Goal: Transaction & Acquisition: Obtain resource

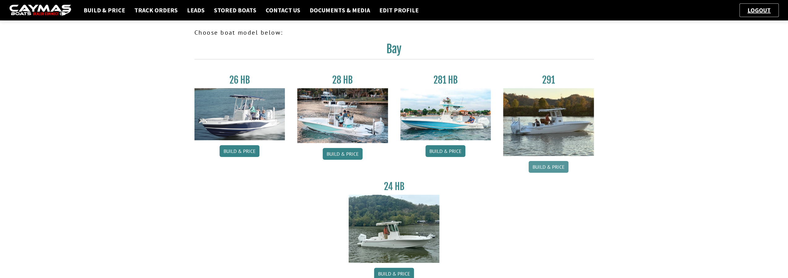
click at [547, 169] on link "Build & Price" at bounding box center [549, 167] width 40 height 12
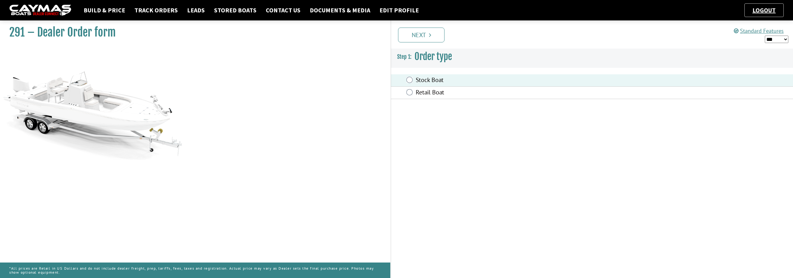
click at [785, 40] on select "*** ****** ******" at bounding box center [777, 40] width 24 height 8
select select "*"
click at [765, 36] on select "*** ****** ******" at bounding box center [777, 40] width 24 height 8
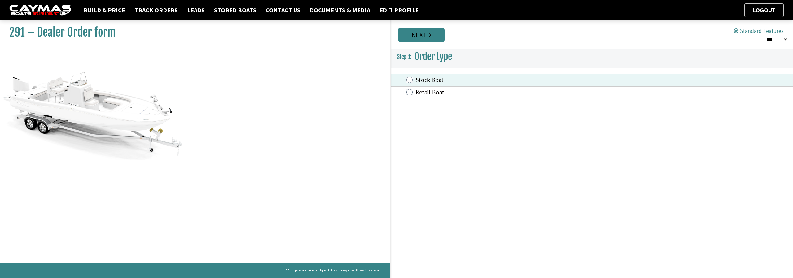
click at [435, 39] on link "Next" at bounding box center [421, 35] width 46 height 15
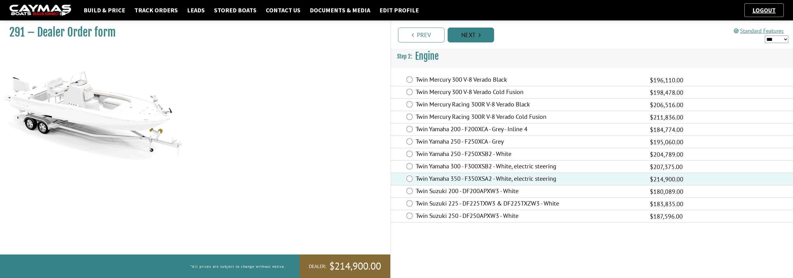
click at [477, 34] on link "Next" at bounding box center [470, 35] width 46 height 15
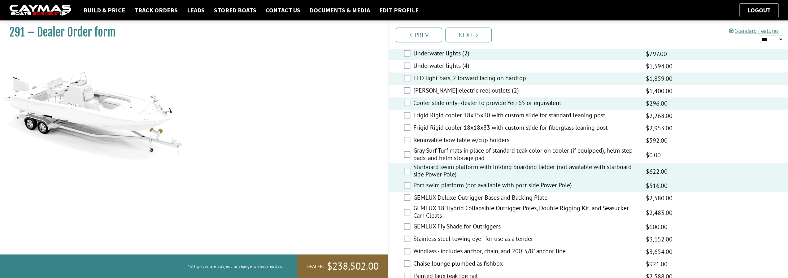
scroll to position [836, 0]
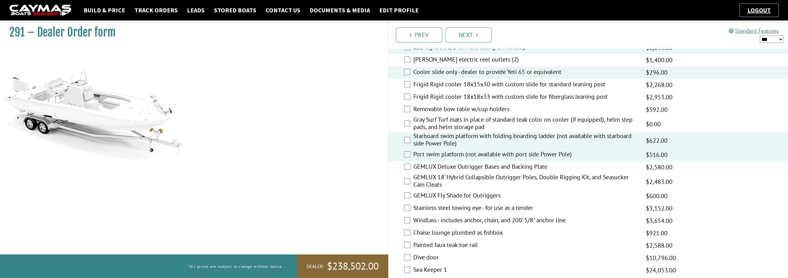
click at [410, 219] on div "Windlass - includes anchor, chain, and 200' 5/8" anchor line $5,621.00 MAP $5,6…" at bounding box center [589, 221] width 400 height 12
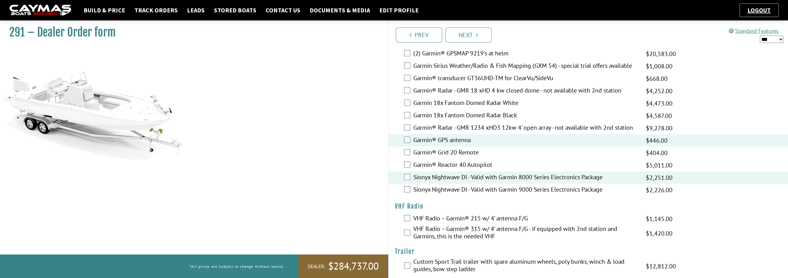
scroll to position [1475, 0]
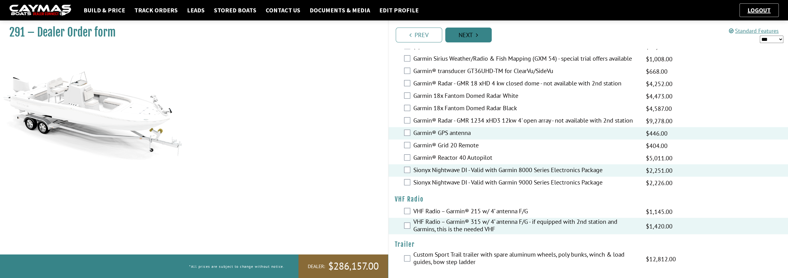
click at [470, 37] on link "Next" at bounding box center [468, 35] width 46 height 15
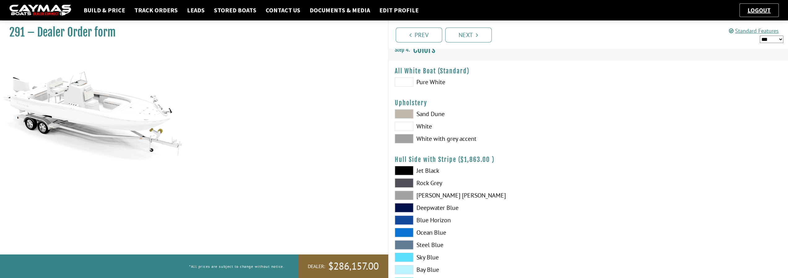
scroll to position [0, 0]
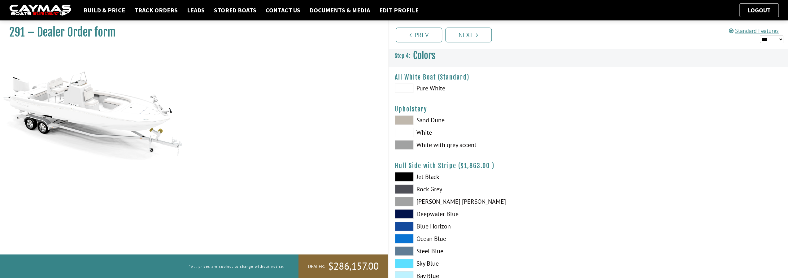
click at [404, 134] on span at bounding box center [404, 132] width 19 height 9
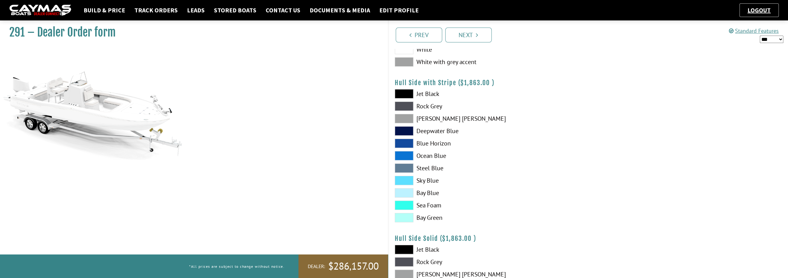
scroll to position [93, 0]
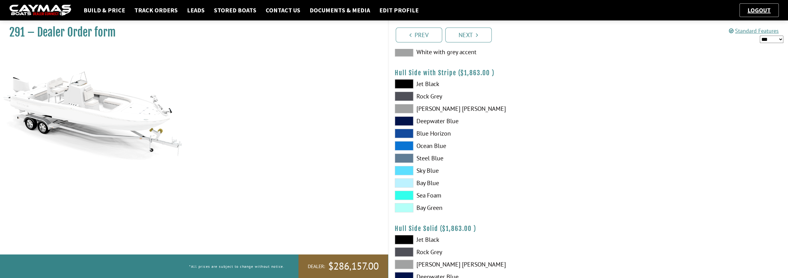
click at [404, 210] on span at bounding box center [404, 207] width 19 height 9
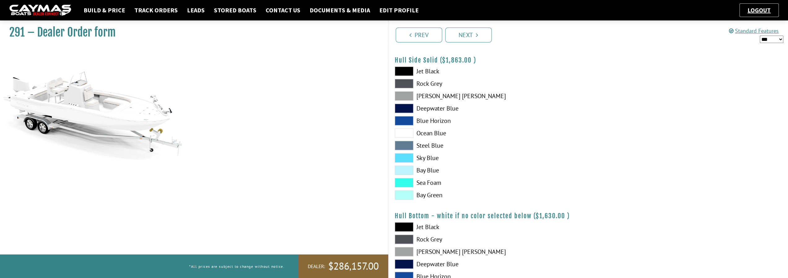
scroll to position [279, 0]
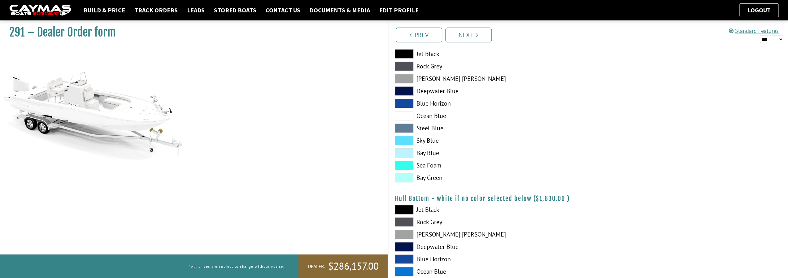
click at [406, 179] on span at bounding box center [404, 177] width 19 height 9
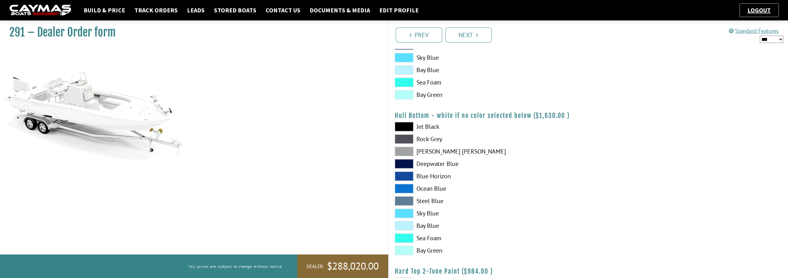
scroll to position [372, 0]
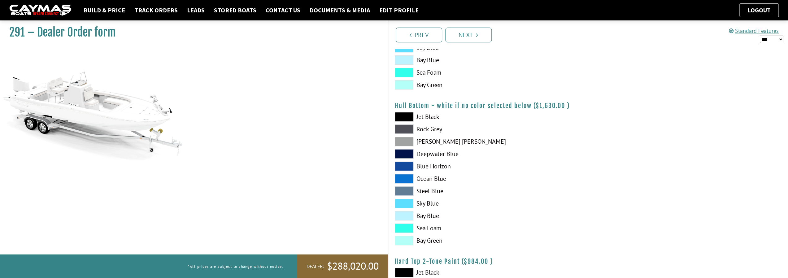
click at [403, 242] on span at bounding box center [404, 240] width 19 height 9
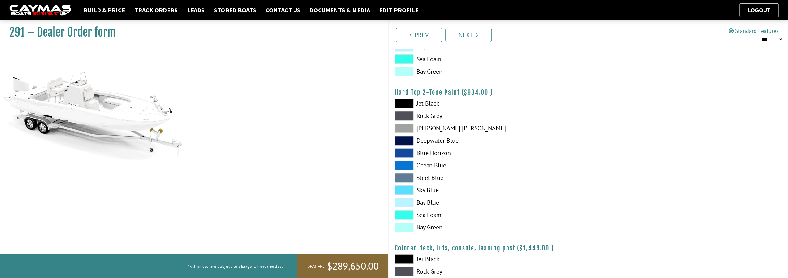
scroll to position [557, 0]
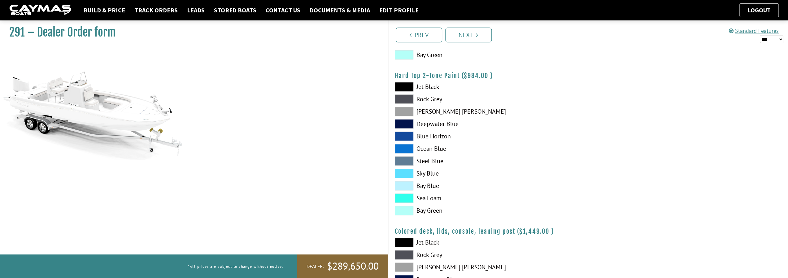
click at [403, 209] on span at bounding box center [404, 210] width 19 height 9
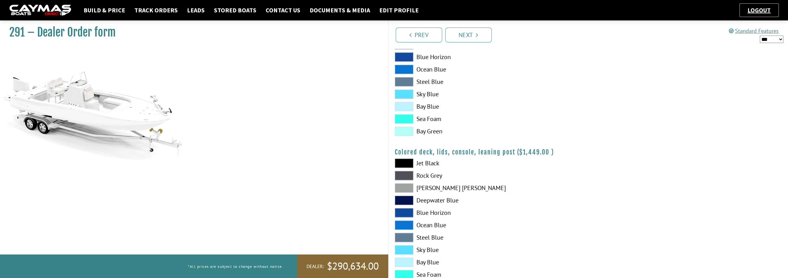
scroll to position [575, 0]
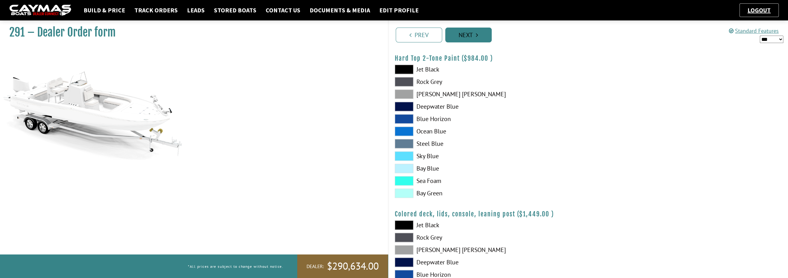
click at [474, 37] on link "Next" at bounding box center [468, 35] width 46 height 15
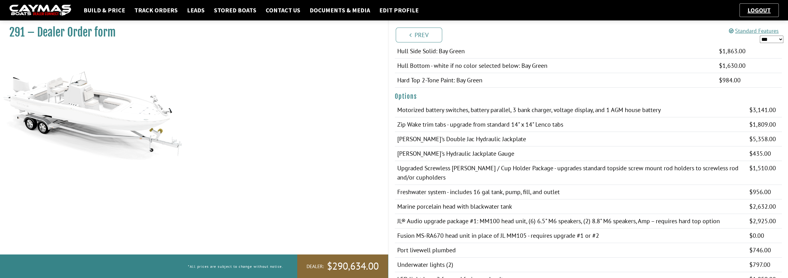
scroll to position [124, 0]
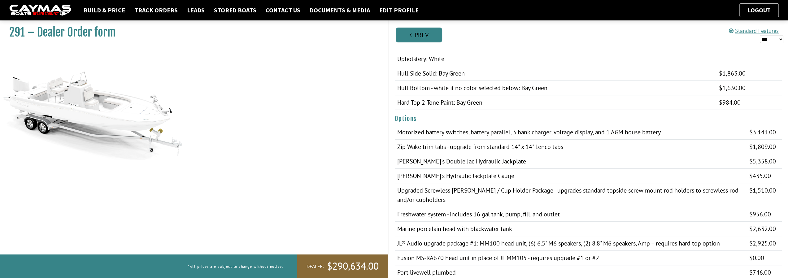
click at [404, 35] on link "Prev" at bounding box center [419, 35] width 46 height 15
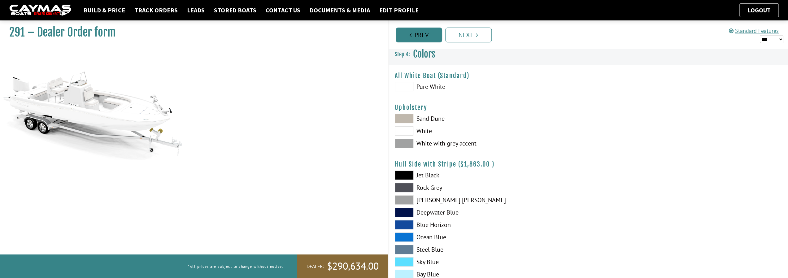
scroll to position [0, 0]
click at [415, 35] on link "Prev" at bounding box center [419, 35] width 46 height 15
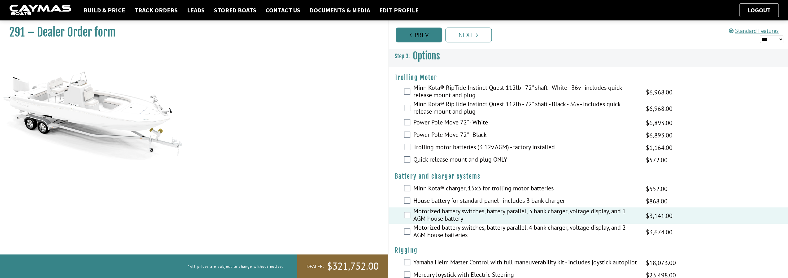
click at [414, 34] on link "Prev" at bounding box center [419, 35] width 46 height 15
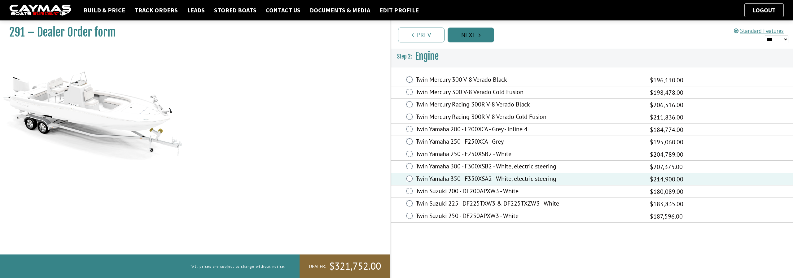
click at [459, 37] on link "Next" at bounding box center [470, 35] width 46 height 15
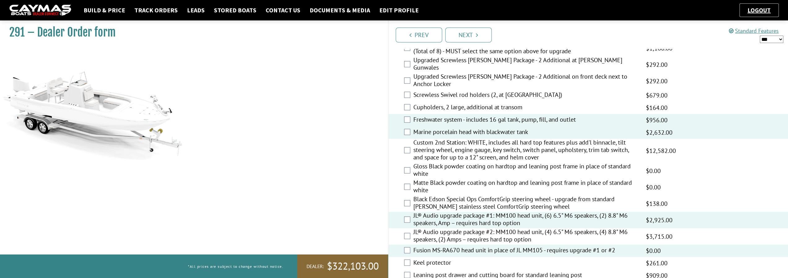
scroll to position [608, 0]
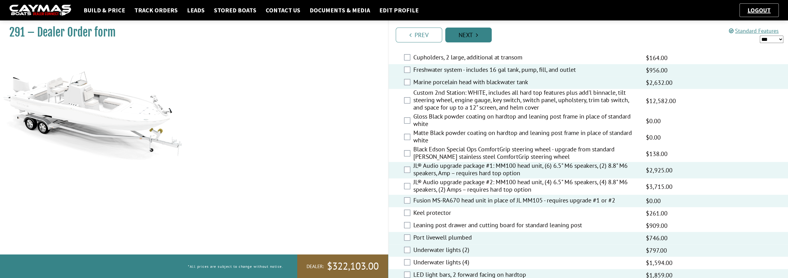
click at [467, 39] on link "Next" at bounding box center [468, 35] width 46 height 15
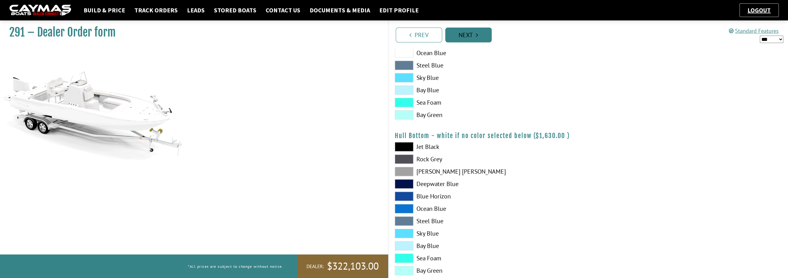
click at [466, 39] on link "Next" at bounding box center [468, 35] width 46 height 15
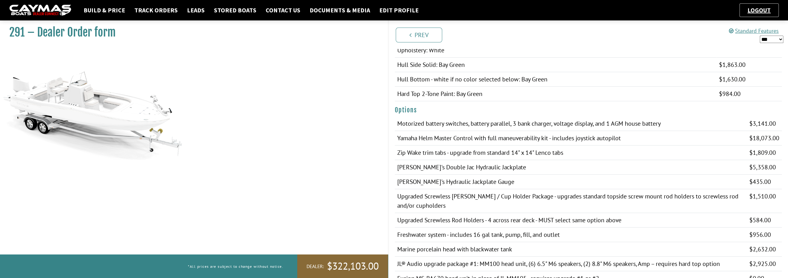
scroll to position [124, 0]
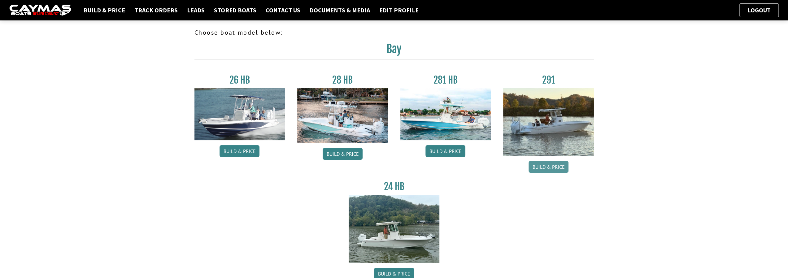
click at [542, 167] on link "Build & Price" at bounding box center [549, 167] width 40 height 12
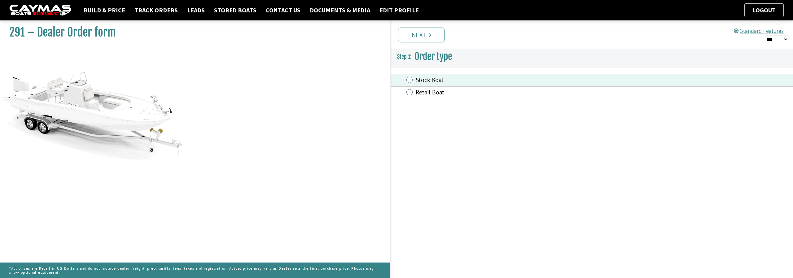
click at [785, 37] on select "*** ****** ******" at bounding box center [777, 40] width 24 height 8
select select "*"
click at [765, 36] on select "*** ****** ******" at bounding box center [777, 40] width 24 height 8
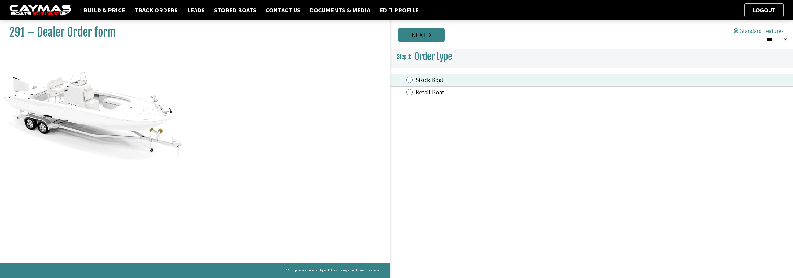
click at [429, 39] on link "Next" at bounding box center [421, 35] width 46 height 15
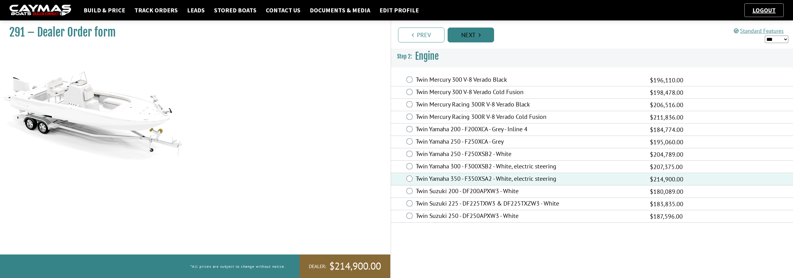
click at [474, 39] on link "Next" at bounding box center [470, 35] width 46 height 15
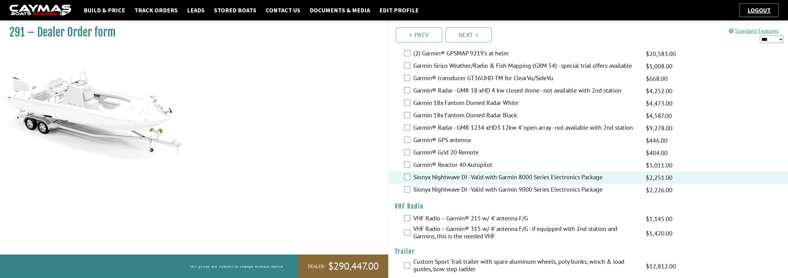
scroll to position [1475, 0]
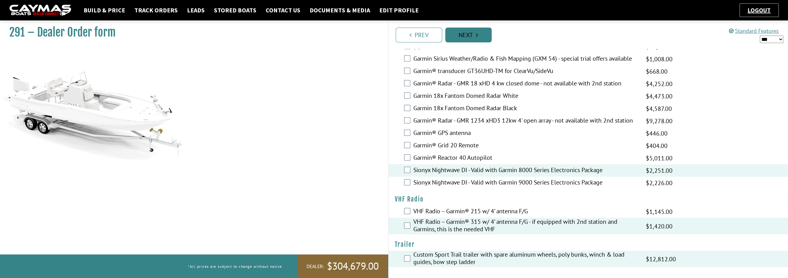
click at [476, 38] on link "Next" at bounding box center [468, 35] width 46 height 15
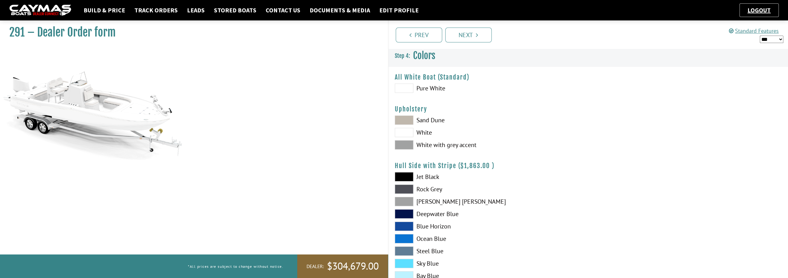
scroll to position [0, 0]
click at [403, 133] on span at bounding box center [404, 132] width 19 height 9
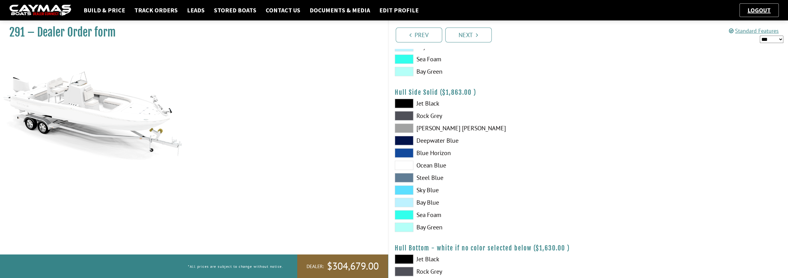
scroll to position [248, 0]
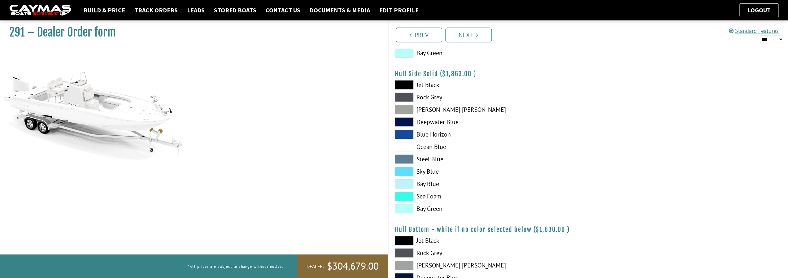
click at [406, 207] on span at bounding box center [404, 208] width 19 height 9
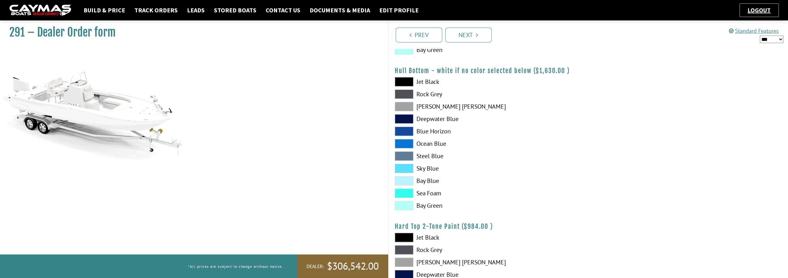
scroll to position [372, 0]
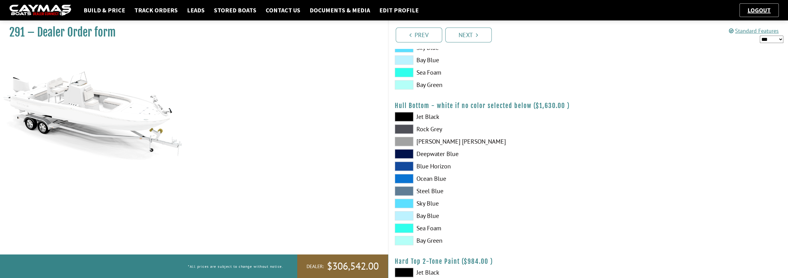
click at [408, 241] on span at bounding box center [404, 240] width 19 height 9
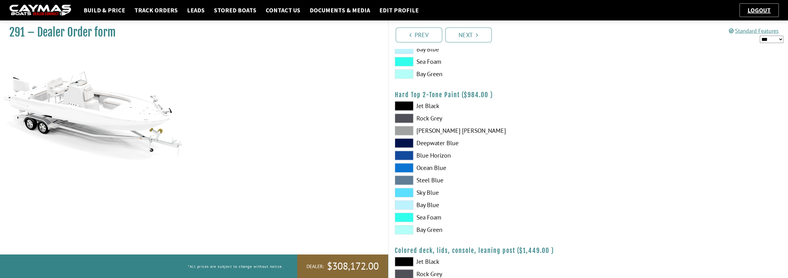
scroll to position [557, 0]
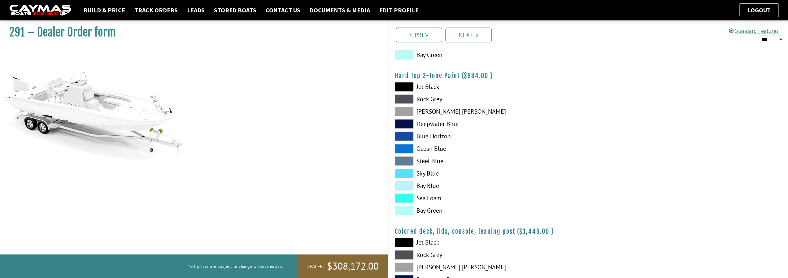
click at [406, 211] on span at bounding box center [404, 210] width 19 height 9
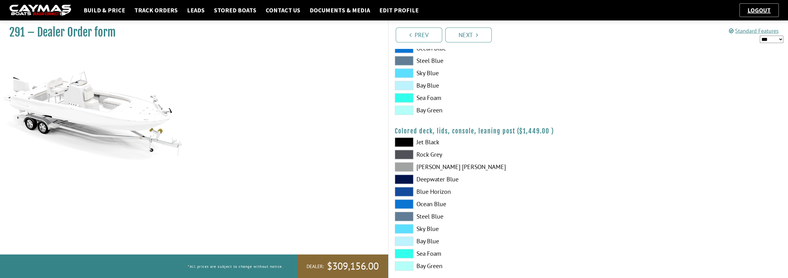
scroll to position [668, 0]
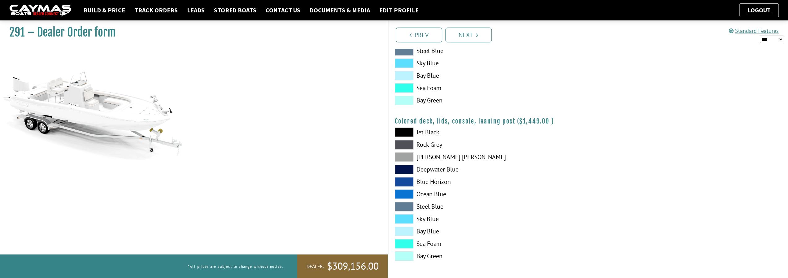
click at [409, 257] on span at bounding box center [404, 255] width 19 height 9
click at [410, 256] on span at bounding box center [404, 255] width 19 height 9
click at [409, 257] on span at bounding box center [404, 255] width 19 height 9
click at [468, 41] on link "Next" at bounding box center [468, 35] width 46 height 15
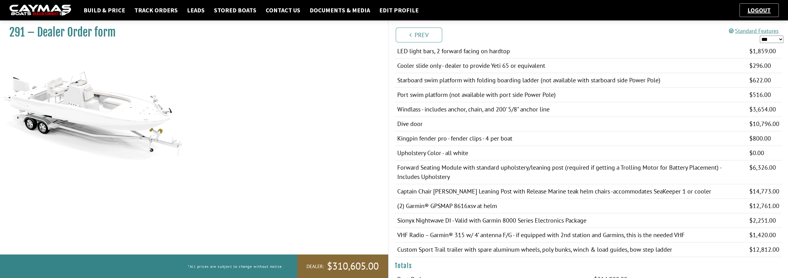
scroll to position [496, 0]
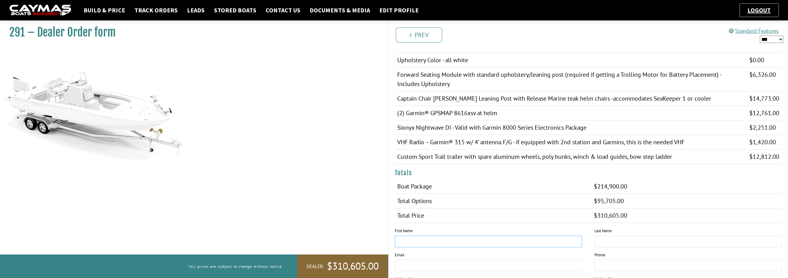
click at [464, 236] on input "text" at bounding box center [488, 242] width 187 height 12
type input "****"
type input "*****"
type input "**********"
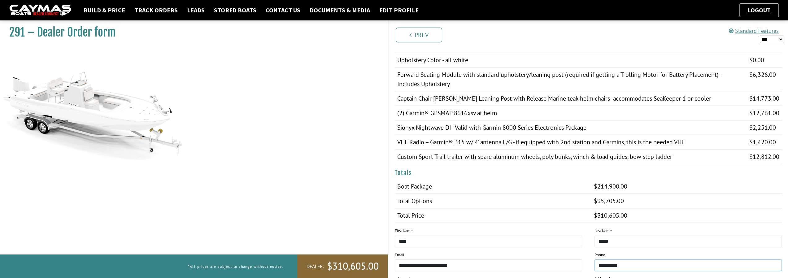
type input "**********"
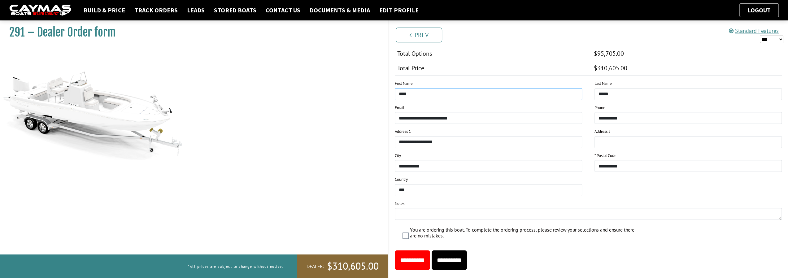
scroll to position [652, 0]
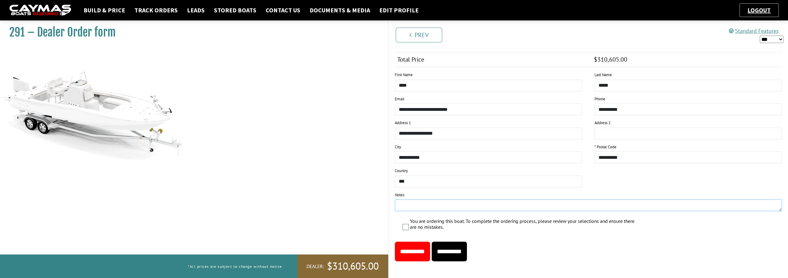
click at [418, 203] on textarea at bounding box center [588, 205] width 387 height 12
type textarea "**********"
click at [467, 247] on input "**********" at bounding box center [449, 252] width 35 height 20
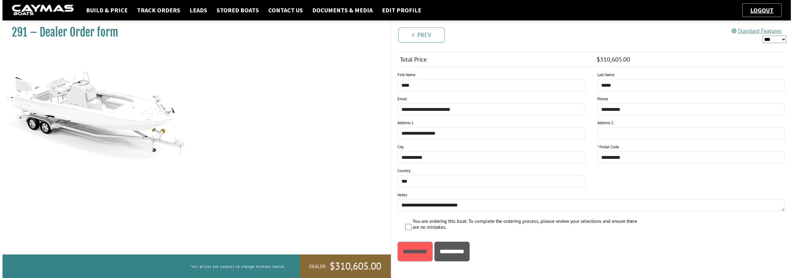
scroll to position [0, 0]
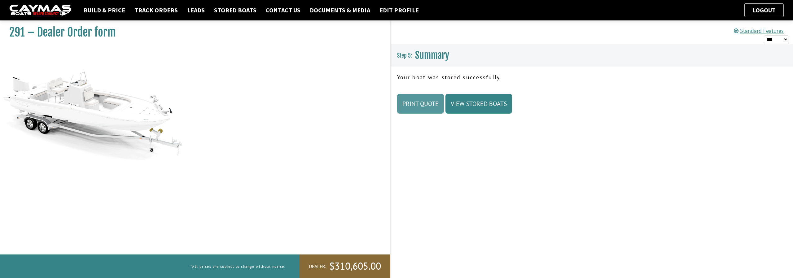
click at [421, 106] on link "Print Quote" at bounding box center [420, 104] width 47 height 20
click at [228, 10] on link "Stored Boats" at bounding box center [235, 10] width 49 height 8
